Goal: Task Accomplishment & Management: Manage account settings

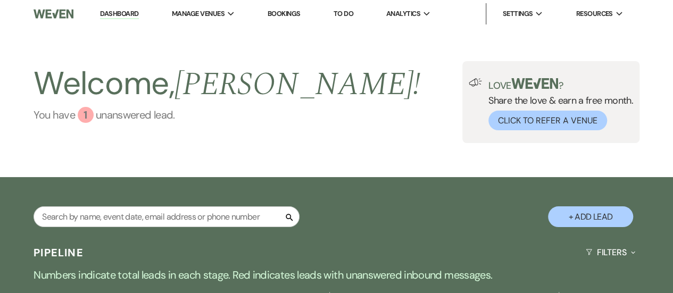
click at [137, 119] on link "You have 1 unanswered lead ." at bounding box center [227, 115] width 387 height 16
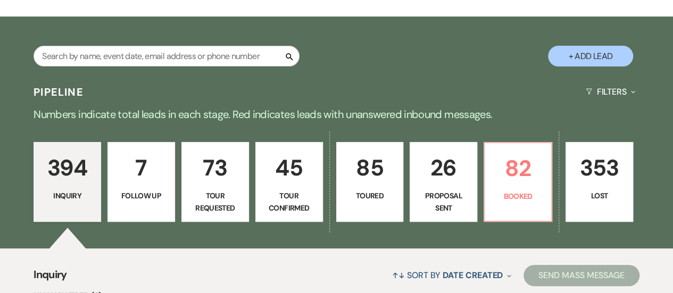
scroll to position [67, 0]
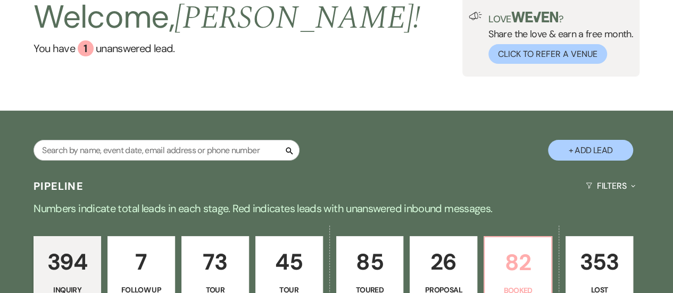
click at [542, 240] on link "82 Booked" at bounding box center [518, 276] width 69 height 80
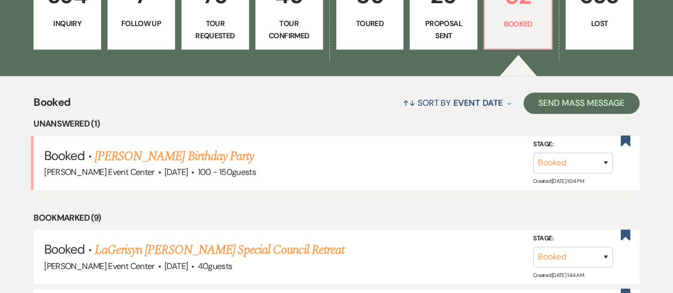
scroll to position [348, 0]
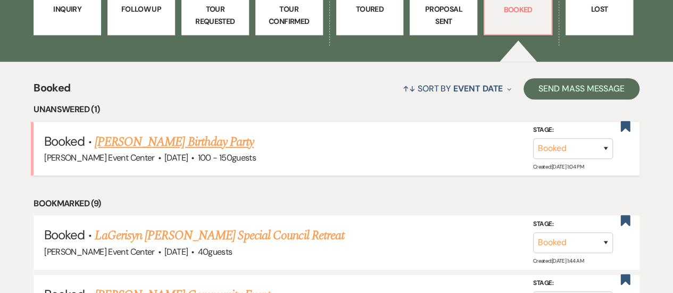
click at [215, 141] on link "Patrice Bennett's Birthday Party" at bounding box center [174, 142] width 159 height 19
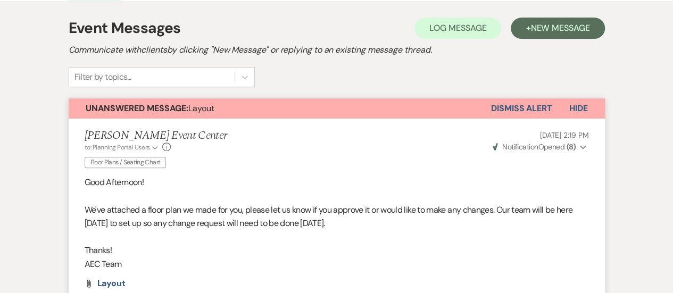
scroll to position [216, 0]
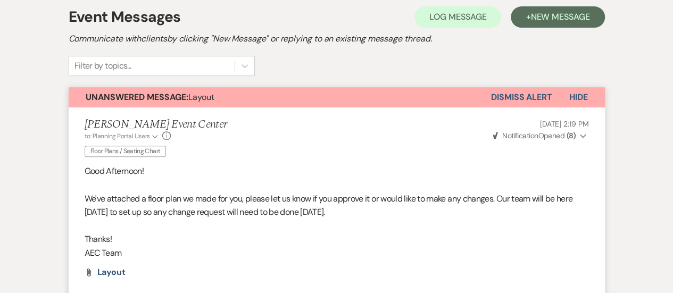
click at [513, 92] on button "Dismiss Alert" at bounding box center [521, 97] width 61 height 20
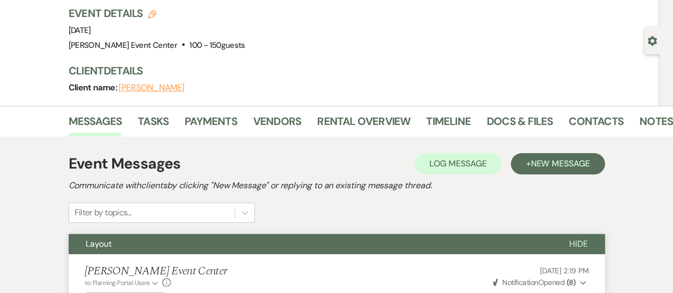
scroll to position [0, 0]
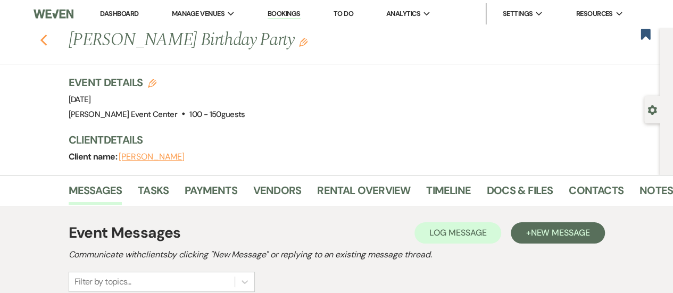
click at [44, 46] on icon "Previous" at bounding box center [44, 40] width 8 height 13
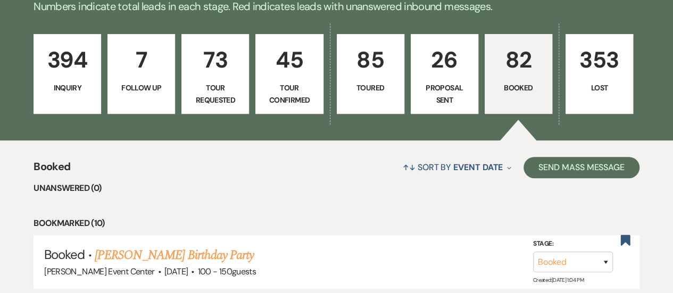
scroll to position [276, 0]
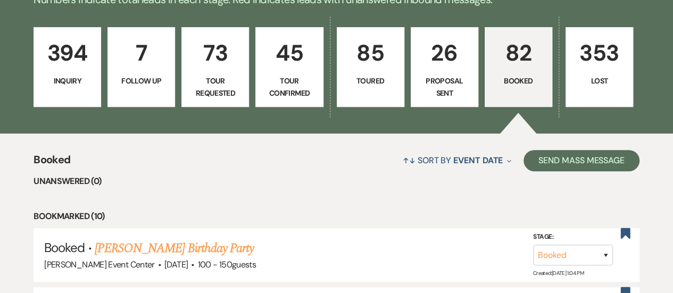
click at [61, 76] on p "Inquiry" at bounding box center [67, 81] width 54 height 12
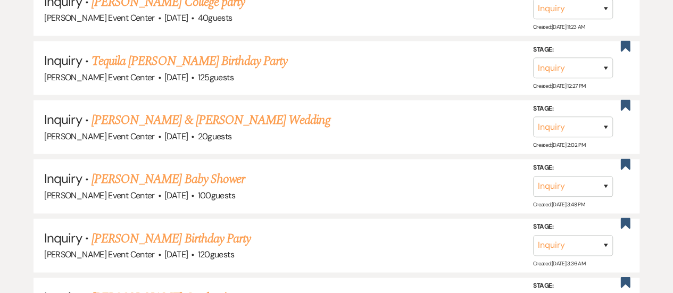
scroll to position [731, 0]
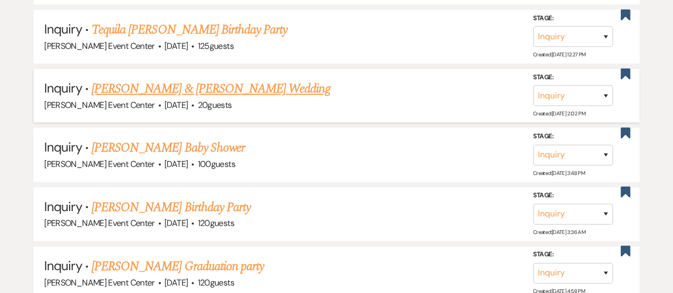
click at [188, 87] on link "Anthony Jones & Gatel Williams's Wedding" at bounding box center [211, 88] width 238 height 19
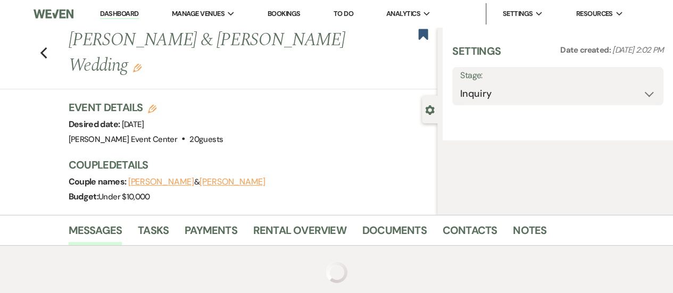
select select "5"
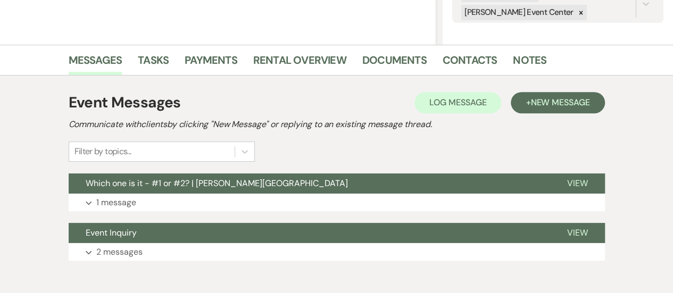
scroll to position [242, 0]
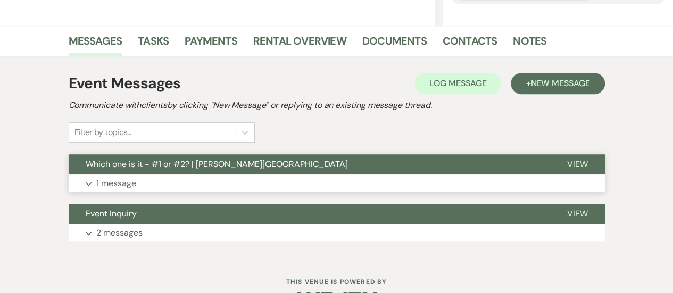
click at [569, 168] on span "View" at bounding box center [577, 164] width 21 height 11
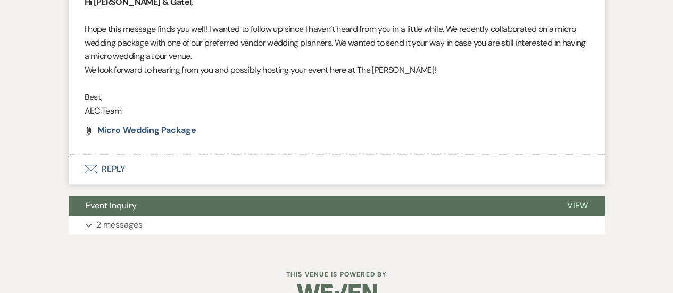
scroll to position [461, 0]
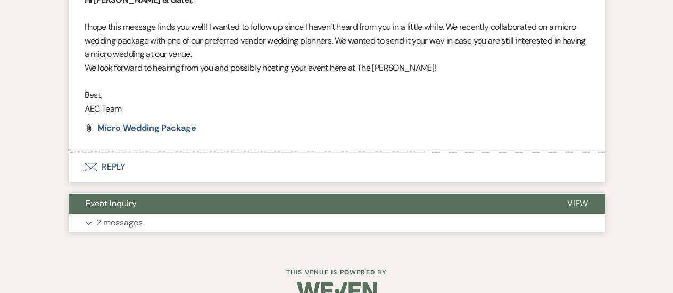
click at [564, 209] on button "View" at bounding box center [577, 204] width 55 height 20
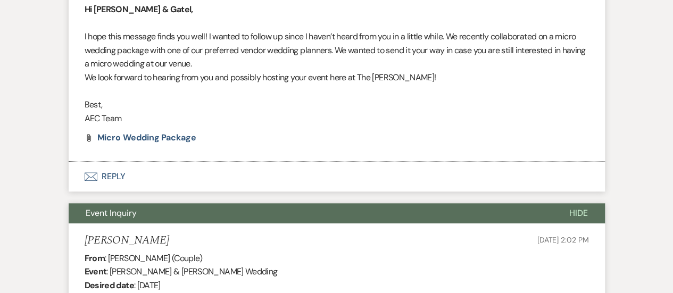
scroll to position [384, 0]
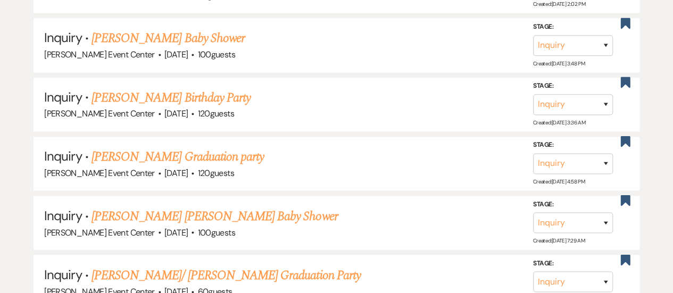
scroll to position [864, 0]
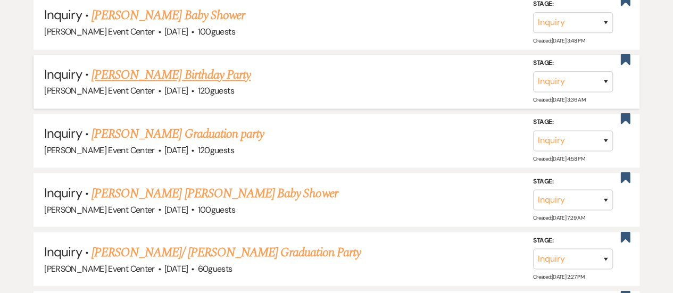
click at [226, 65] on link "Desiree Patterson-Burrell's Birthday Party" at bounding box center [171, 74] width 159 height 19
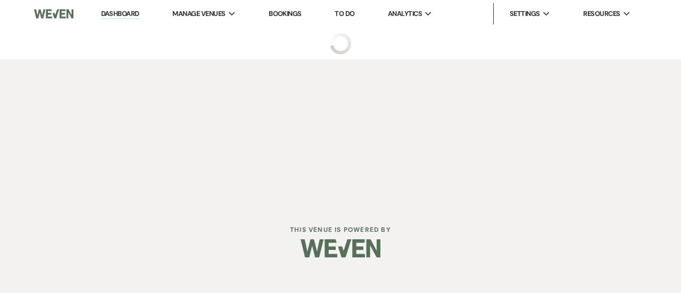
select select "5"
select select "4"
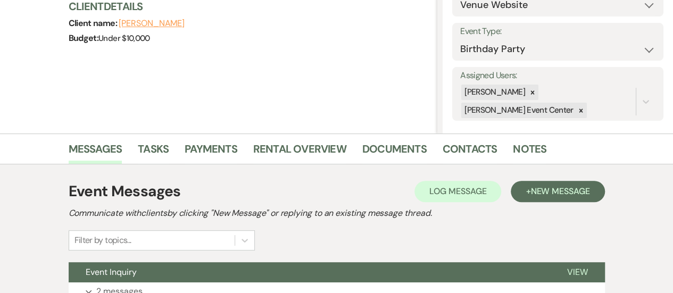
scroll to position [225, 0]
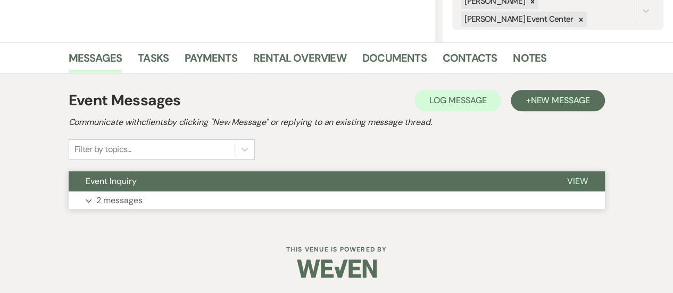
click at [572, 188] on button "View" at bounding box center [577, 181] width 55 height 20
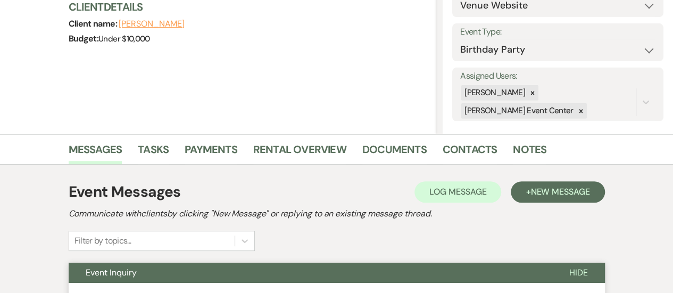
scroll to position [23, 0]
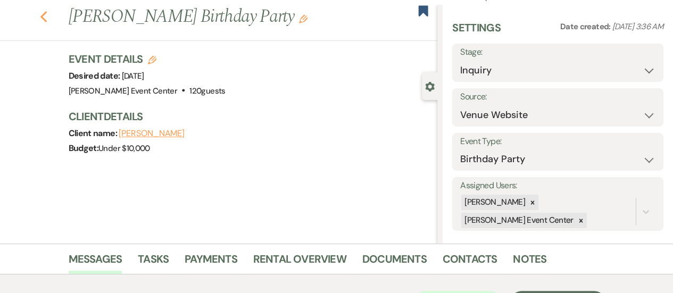
click at [44, 12] on icon "Previous" at bounding box center [44, 17] width 8 height 13
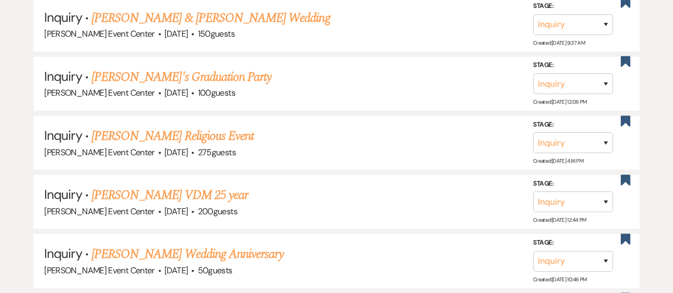
scroll to position [6010, 0]
click at [153, 186] on link "Ardina Colby's VDM 25 year" at bounding box center [170, 195] width 156 height 19
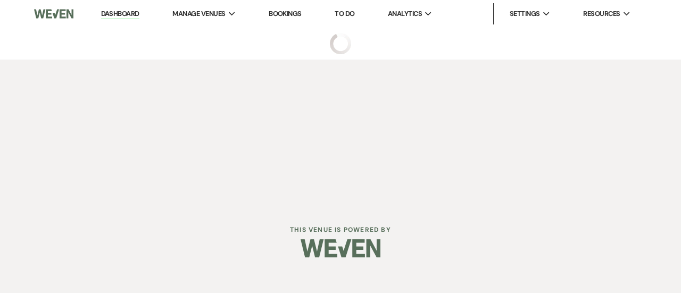
select select "5"
select select "13"
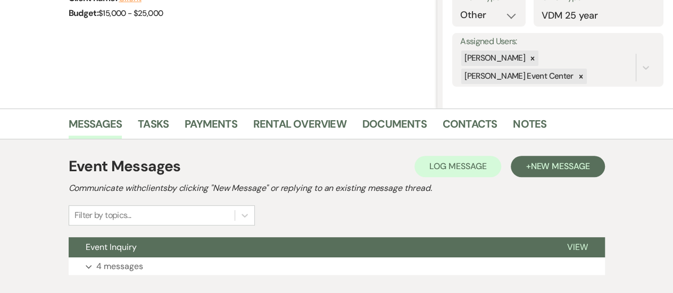
scroll to position [225, 0]
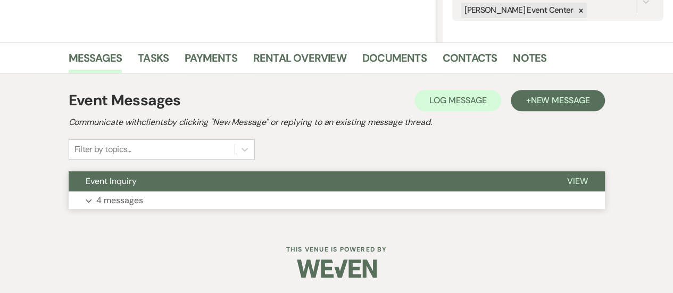
click at [570, 181] on span "View" at bounding box center [577, 181] width 21 height 11
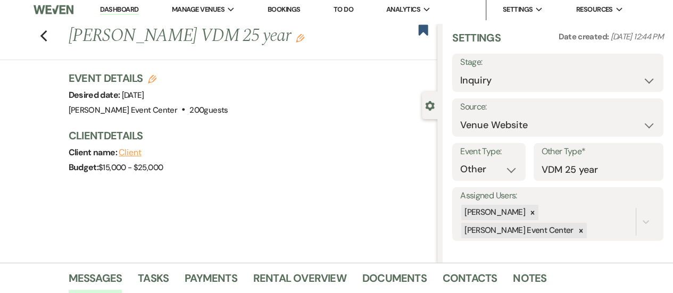
scroll to position [0, 0]
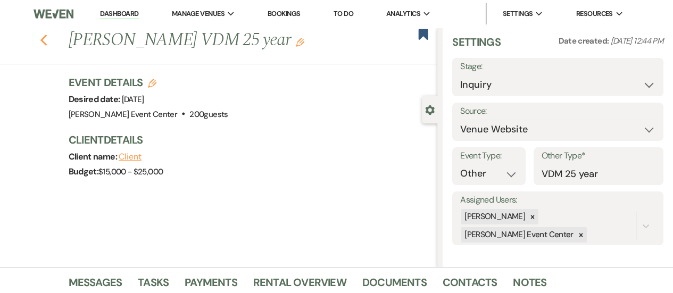
click at [47, 39] on use "button" at bounding box center [43, 41] width 7 height 12
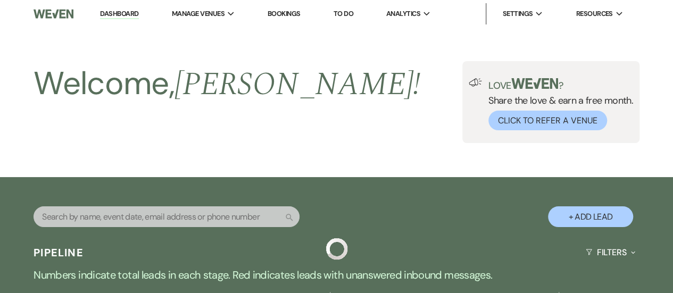
scroll to position [6010, 0]
